Goal: Task Accomplishment & Management: Use online tool/utility

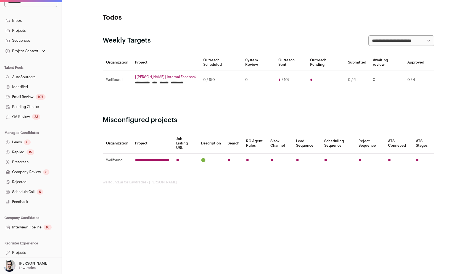
scroll to position [44, 0]
click at [20, 255] on link "Projects" at bounding box center [31, 252] width 62 height 10
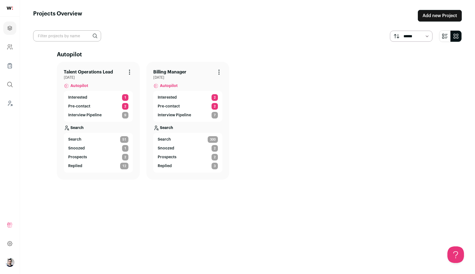
click at [171, 73] on link "Billing Manager" at bounding box center [169, 72] width 33 height 7
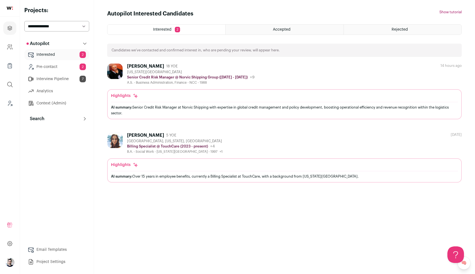
click at [60, 118] on button "Search" at bounding box center [56, 118] width 65 height 11
click at [59, 157] on link "Prospects 2" at bounding box center [56, 156] width 65 height 11
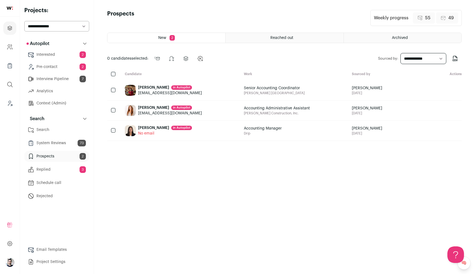
click at [185, 94] on div "[PERSON_NAME] in [GEOGRAPHIC_DATA] [EMAIL_ADDRESS][DOMAIN_NAME]" at bounding box center [179, 90] width 119 height 20
